Goal: Check status

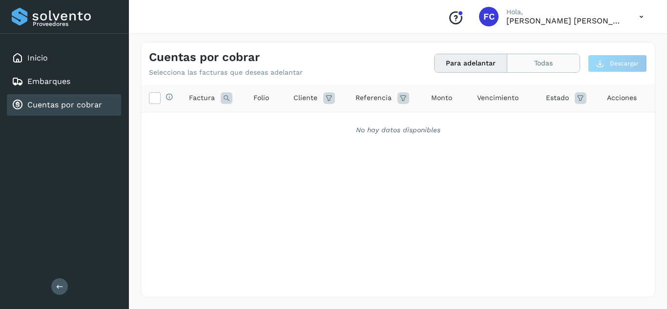
click at [542, 72] on button "Todas" at bounding box center [544, 63] width 72 height 18
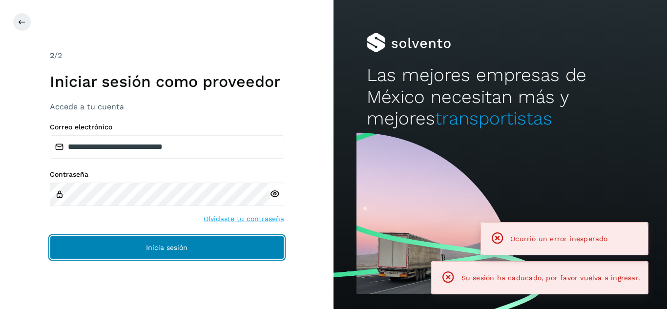
click at [150, 247] on span "Inicia sesión" at bounding box center [167, 247] width 42 height 7
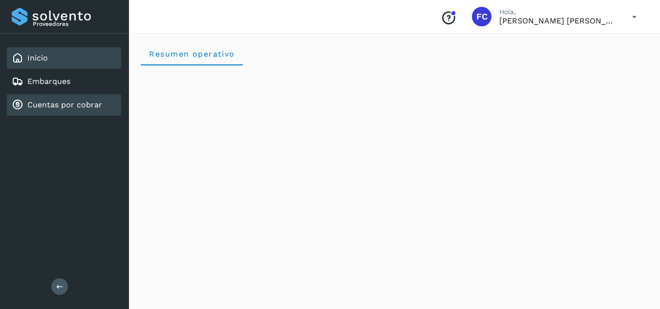
click at [52, 98] on div "Cuentas por cobrar" at bounding box center [64, 104] width 114 height 21
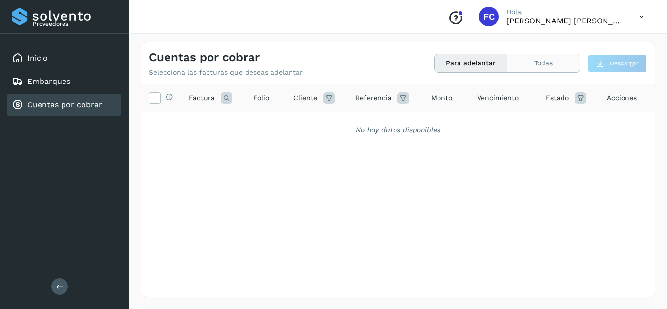
click at [563, 65] on button "Todas" at bounding box center [544, 63] width 72 height 18
